Goal: Find contact information: Find contact information

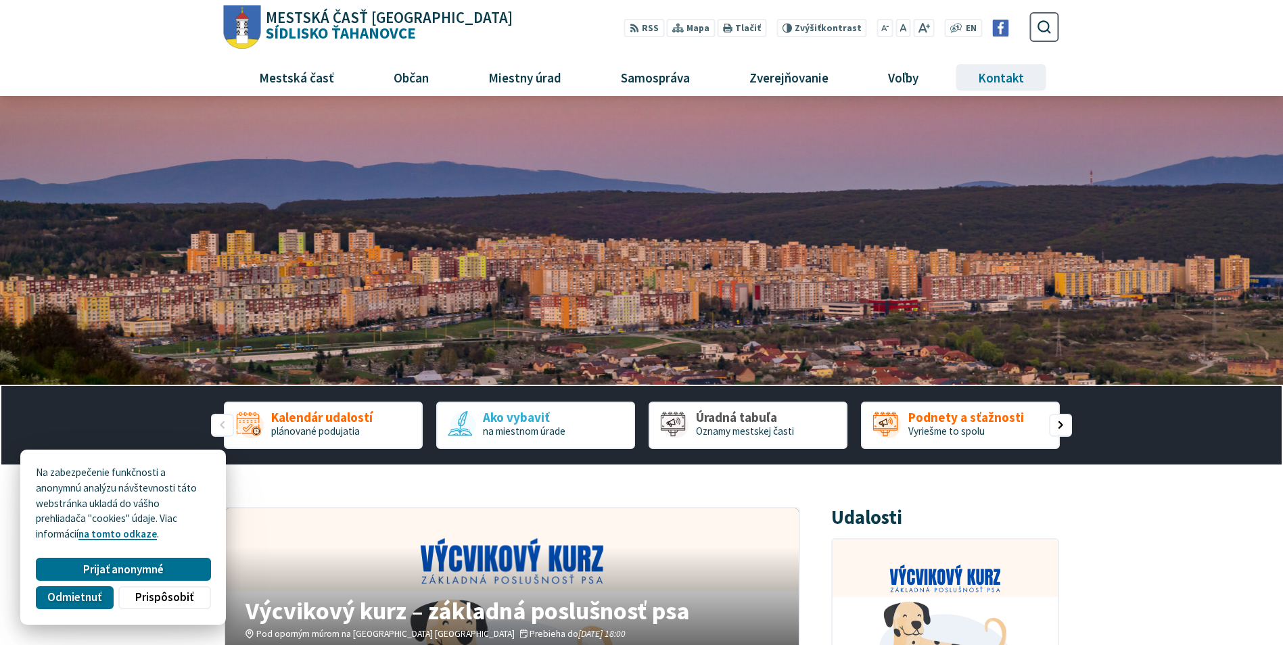
click at [1003, 74] on span "Kontakt" at bounding box center [1001, 77] width 56 height 37
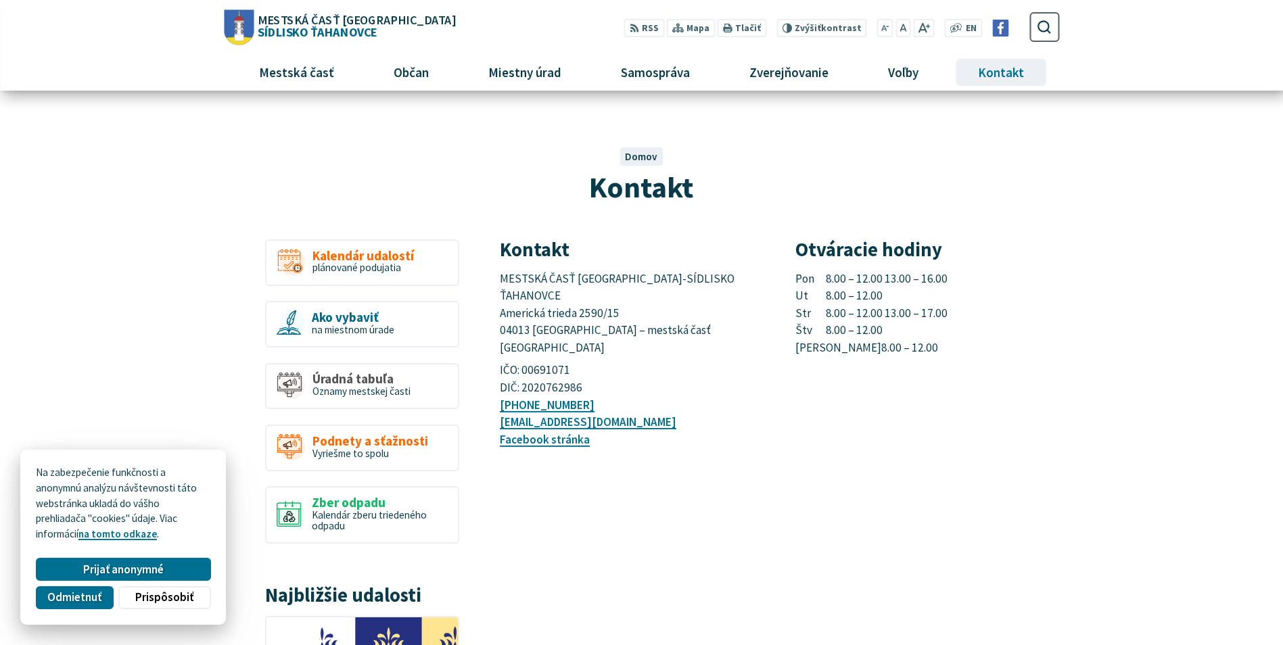
click at [1005, 74] on span "Kontakt" at bounding box center [1001, 72] width 56 height 37
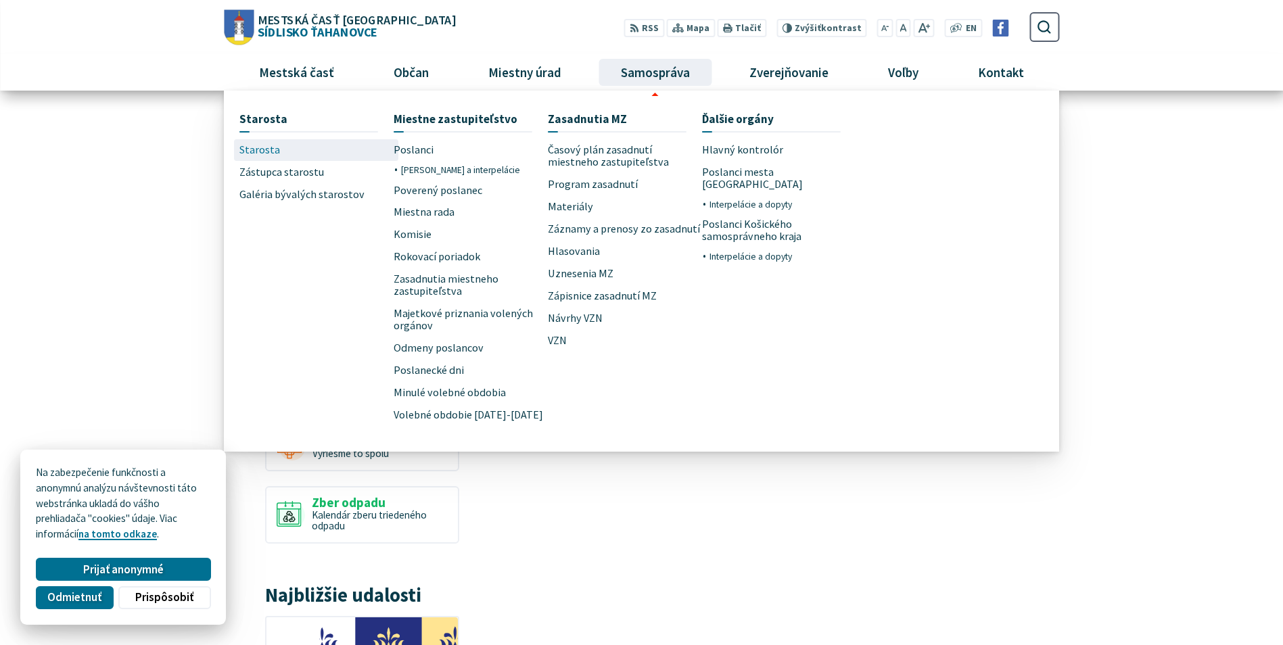
click at [284, 151] on link "Starosta" at bounding box center [316, 150] width 154 height 22
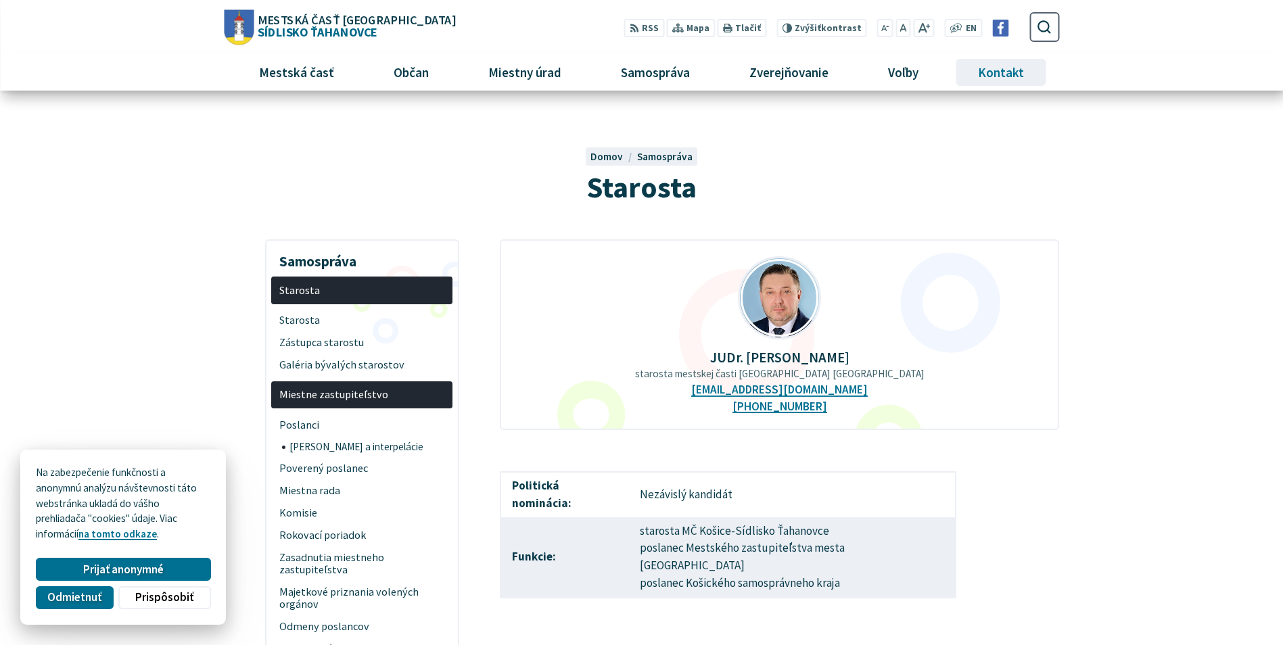
click at [1001, 64] on span "Kontakt" at bounding box center [1001, 72] width 56 height 37
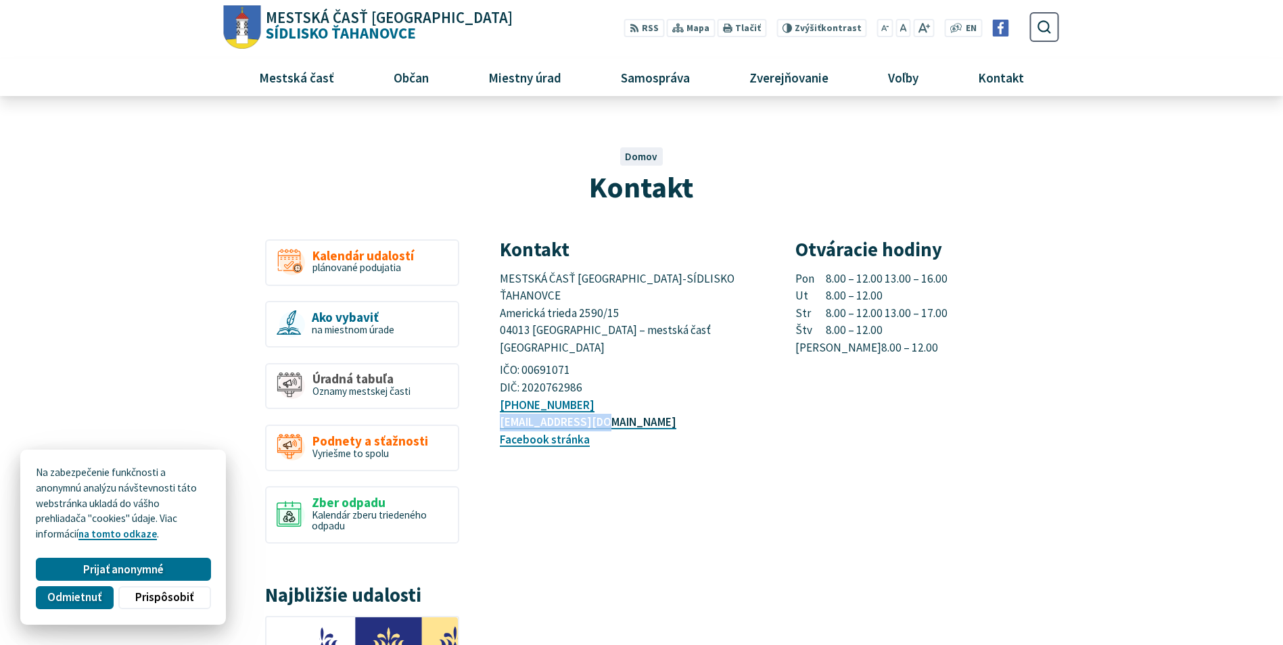
drag, startPoint x: 623, startPoint y: 390, endPoint x: 503, endPoint y: 394, distance: 119.8
click at [503, 397] on p "[PHONE_NUMBER] [EMAIL_ADDRESS][DOMAIN_NAME] Facebook stránka" at bounding box center [632, 423] width 264 height 52
copy link "[EMAIL_ADDRESS][DOMAIN_NAME]"
